Goal: Go to known website: Access a specific website the user already knows

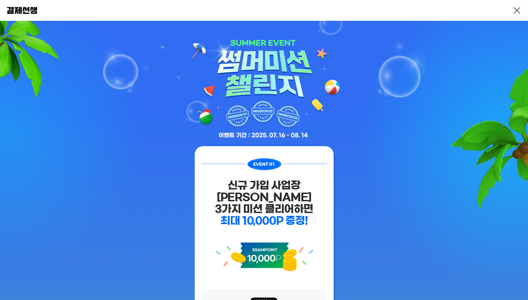
click at [516, 10] on link at bounding box center [516, 10] width 8 height 8
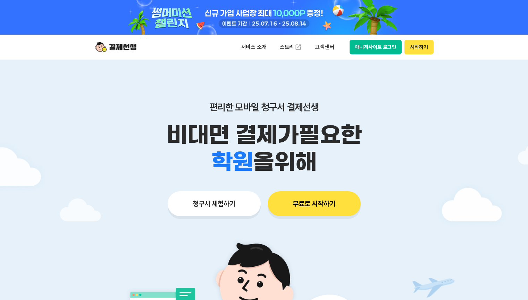
click at [368, 10] on div at bounding box center [263, 17] width 355 height 35
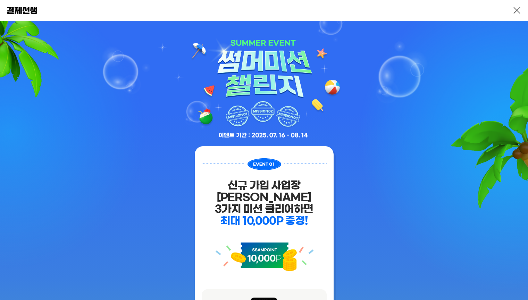
click at [516, 10] on link at bounding box center [516, 10] width 8 height 8
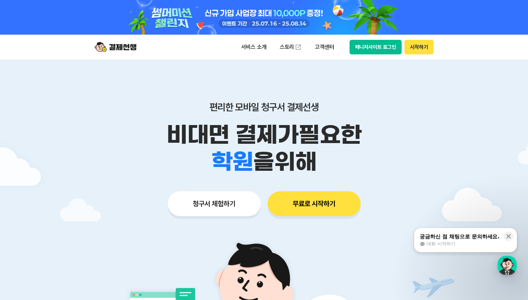
click at [380, 46] on button "매니저사이트 로그인" at bounding box center [375, 47] width 52 height 15
